Goal: Navigation & Orientation: Find specific page/section

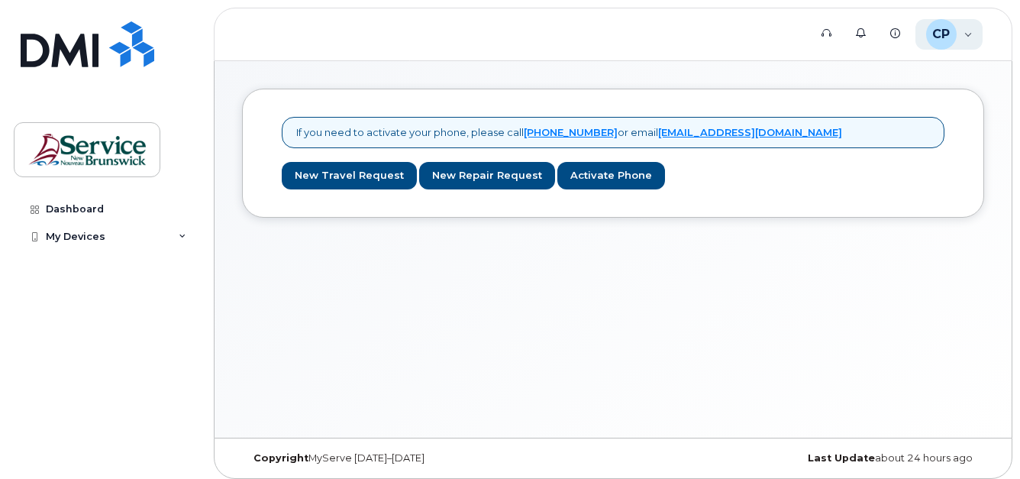
click at [970, 31] on div "CP Chase, Patricia (KL) Employee" at bounding box center [950, 34] width 68 height 31
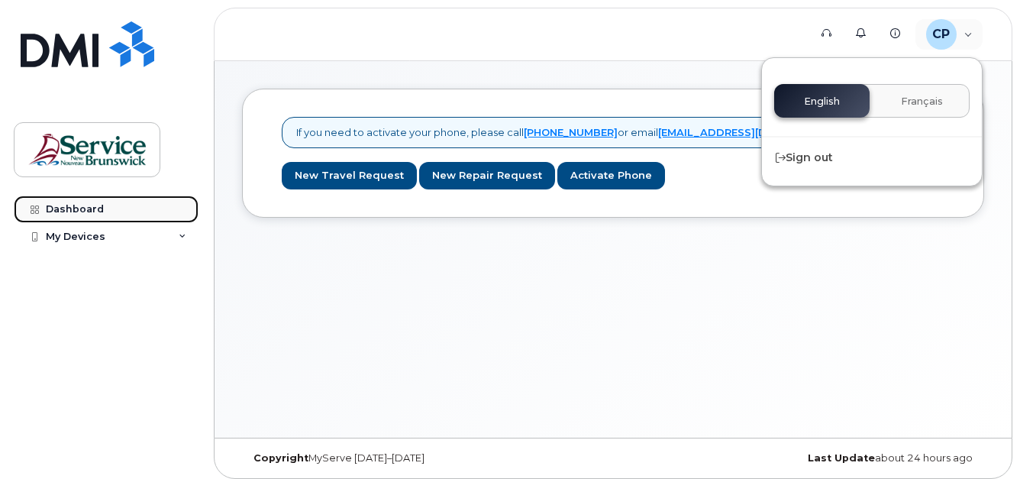
click at [66, 203] on div "Dashboard" at bounding box center [75, 209] width 58 height 12
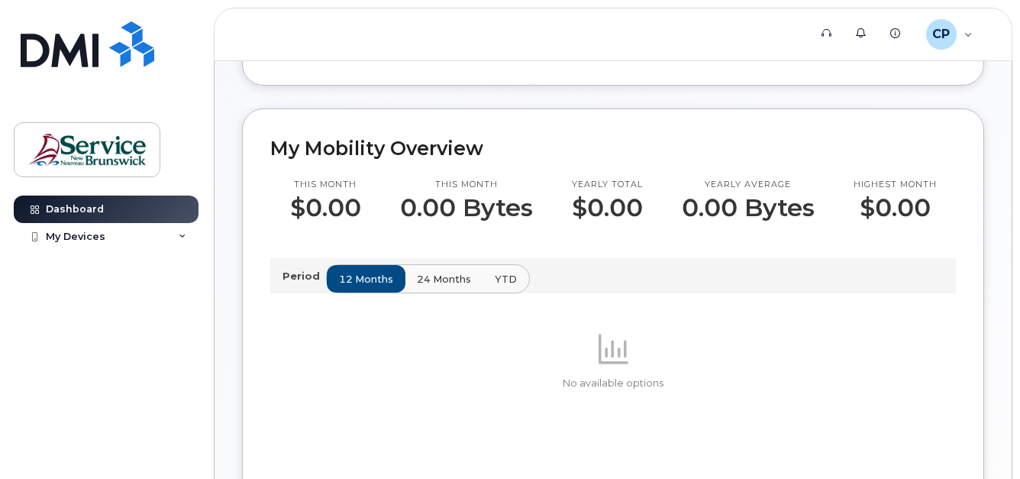
scroll to position [229, 0]
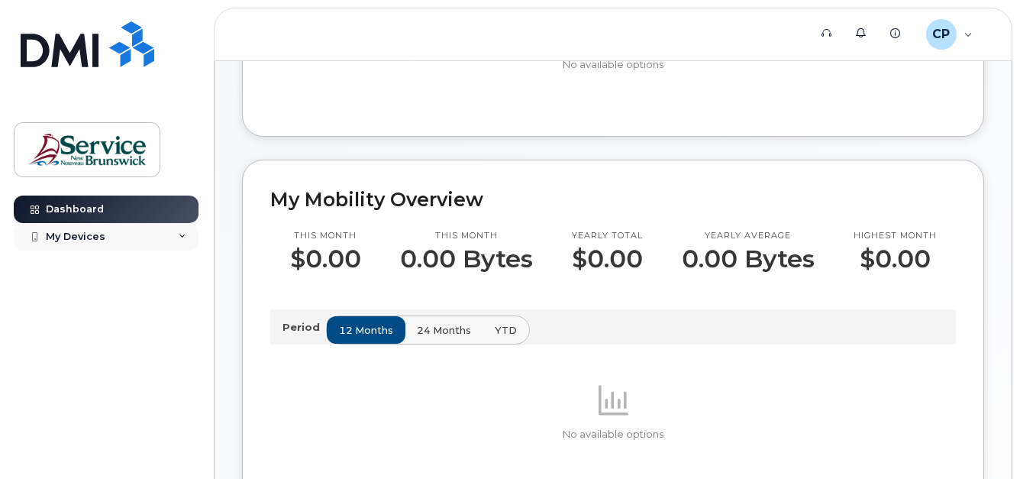
click at [118, 236] on div "My Devices" at bounding box center [106, 236] width 185 height 27
click at [184, 233] on icon at bounding box center [183, 237] width 8 height 8
click at [160, 215] on link "Dashboard" at bounding box center [106, 209] width 185 height 27
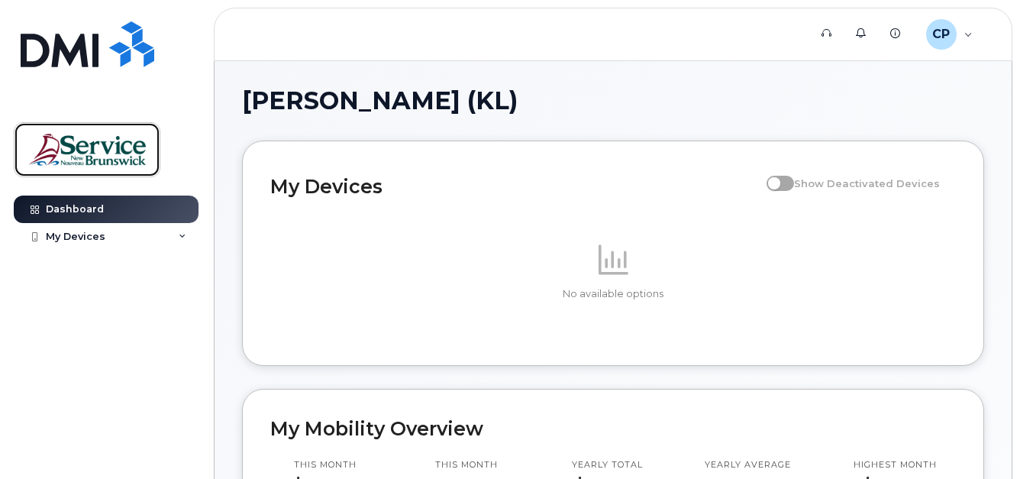
click at [123, 147] on img at bounding box center [87, 150] width 118 height 44
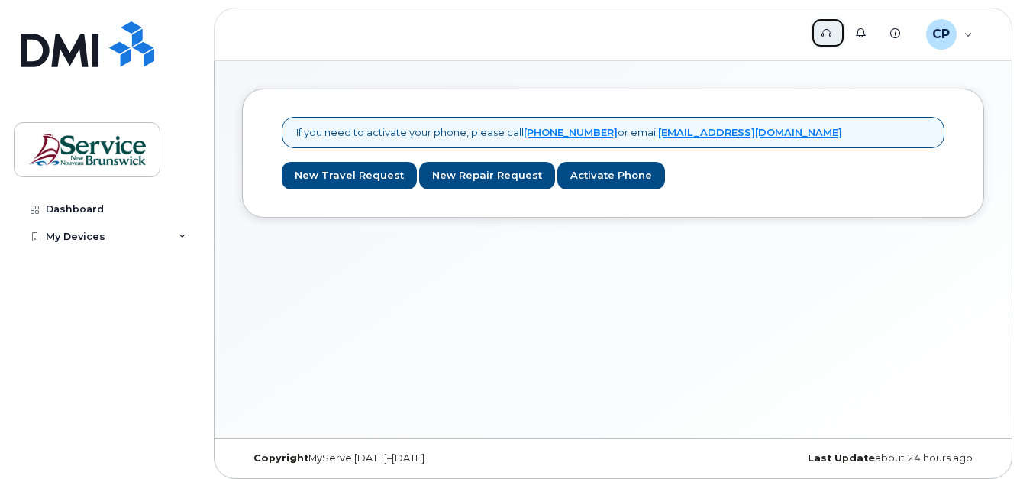
click at [836, 31] on link "Support" at bounding box center [828, 33] width 34 height 31
